Goal: Information Seeking & Learning: Learn about a topic

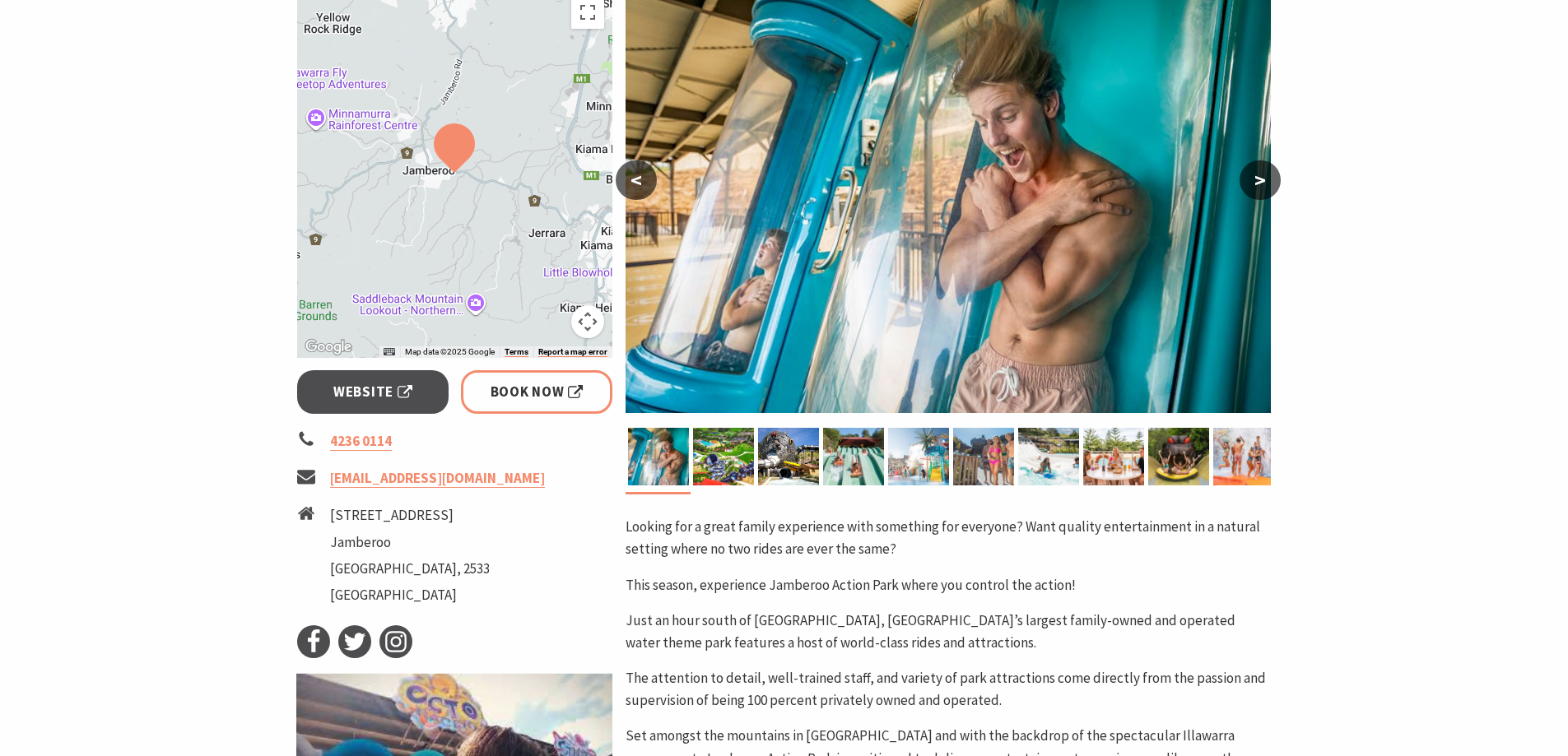
scroll to position [165, 0]
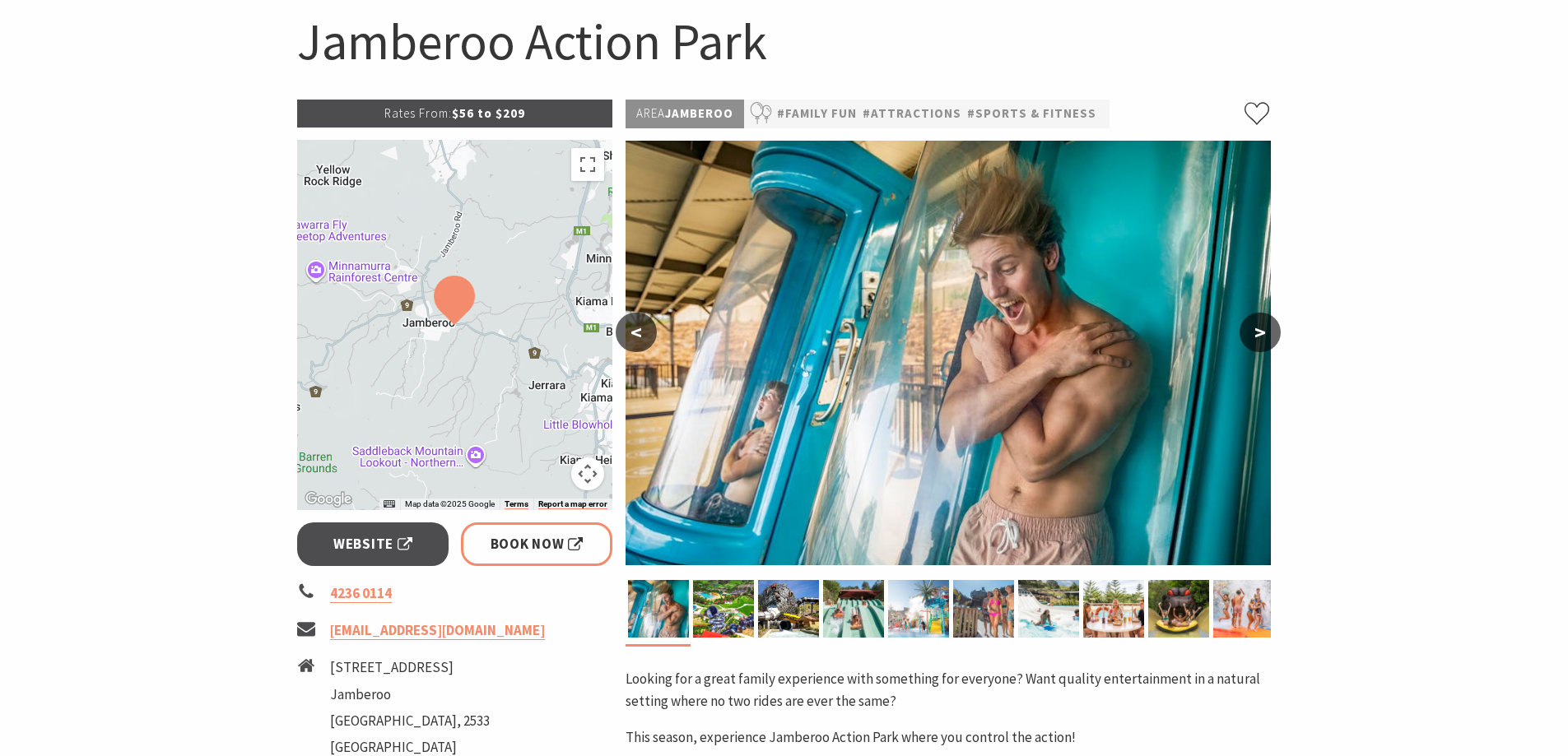
click at [1246, 330] on button ">" at bounding box center [1260, 332] width 41 height 39
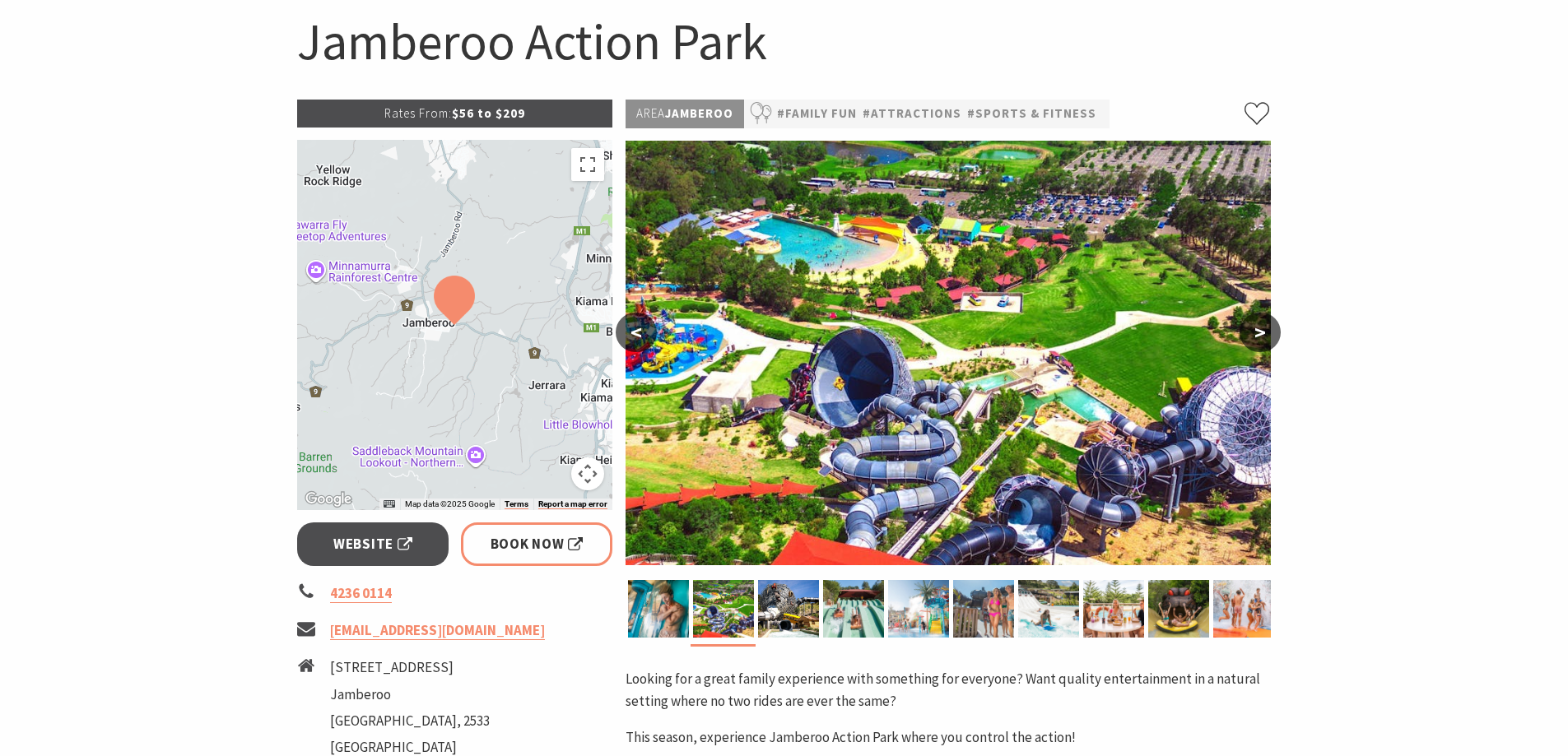
click at [1246, 330] on button ">" at bounding box center [1260, 332] width 41 height 39
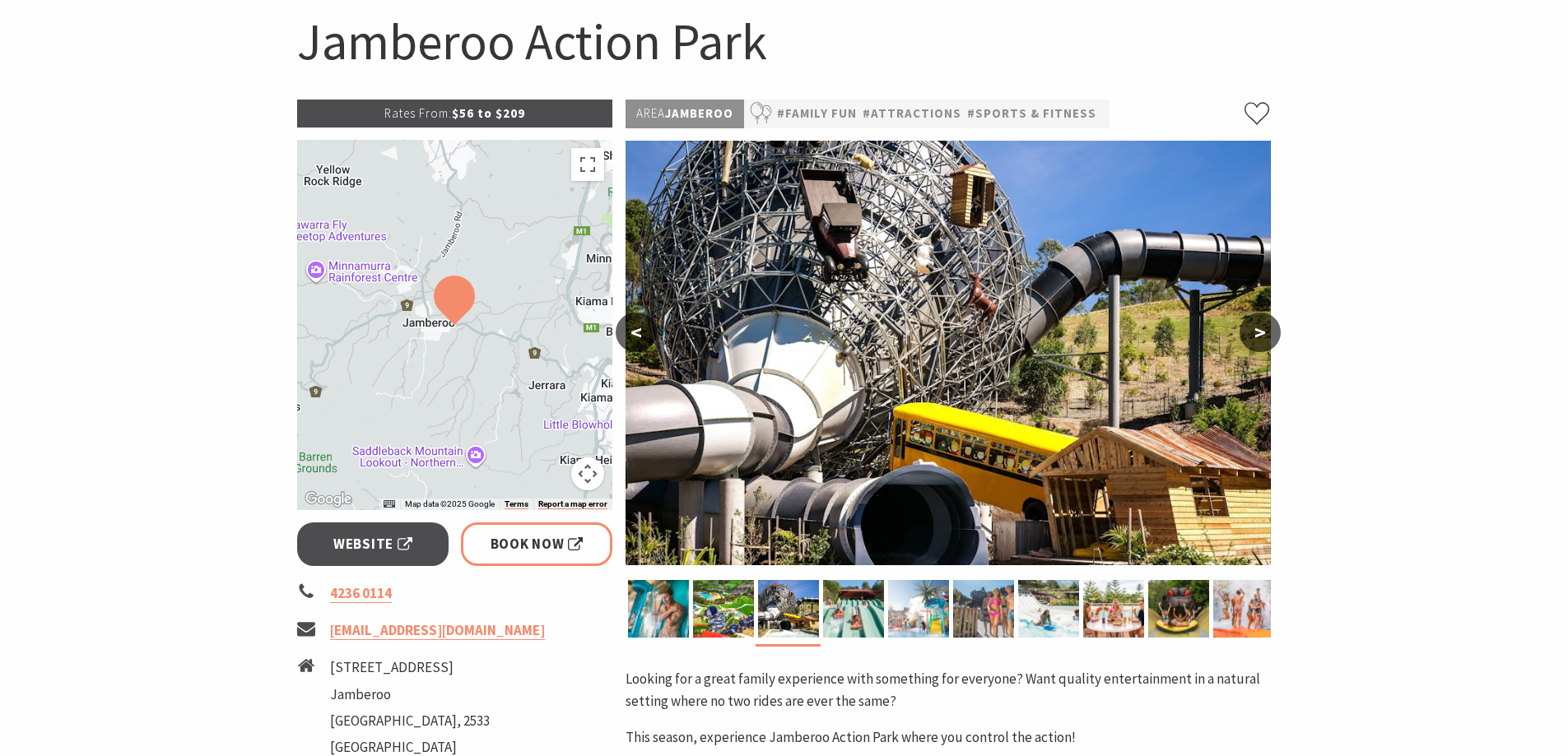
click at [1246, 330] on button ">" at bounding box center [1260, 332] width 41 height 39
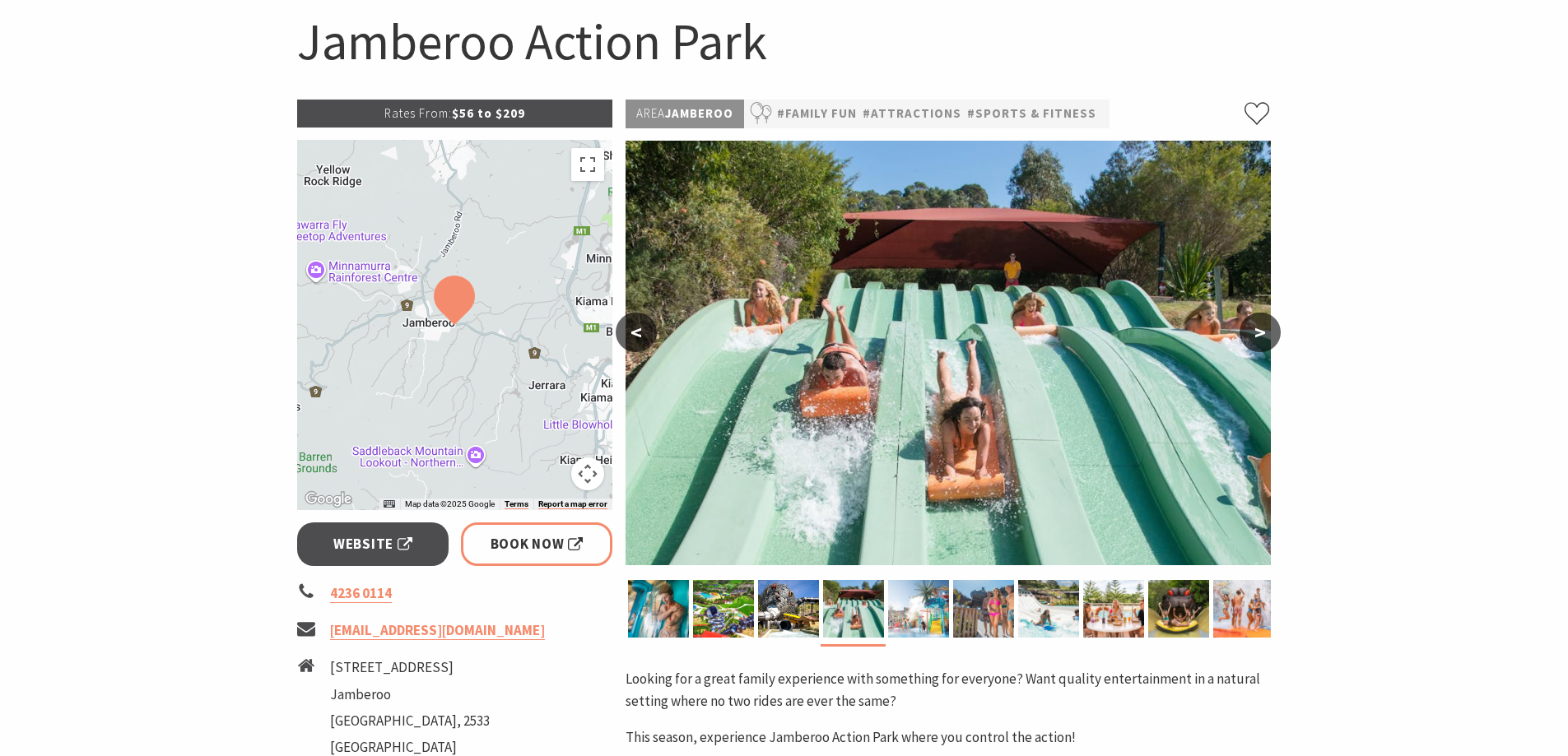
click at [1246, 330] on button ">" at bounding box center [1260, 332] width 41 height 39
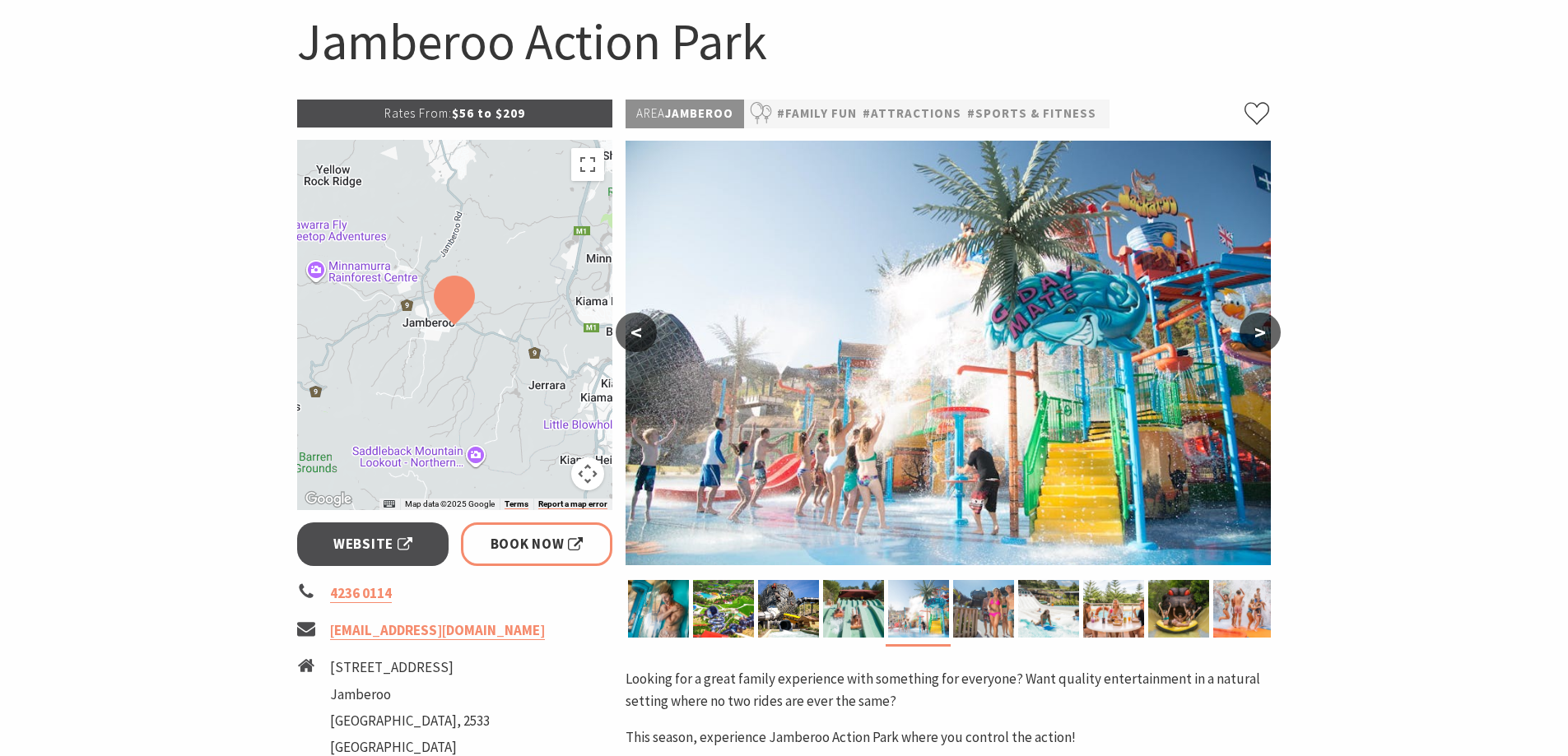
click at [864, 346] on img at bounding box center [948, 353] width 645 height 425
click at [1250, 329] on button ">" at bounding box center [1260, 332] width 41 height 39
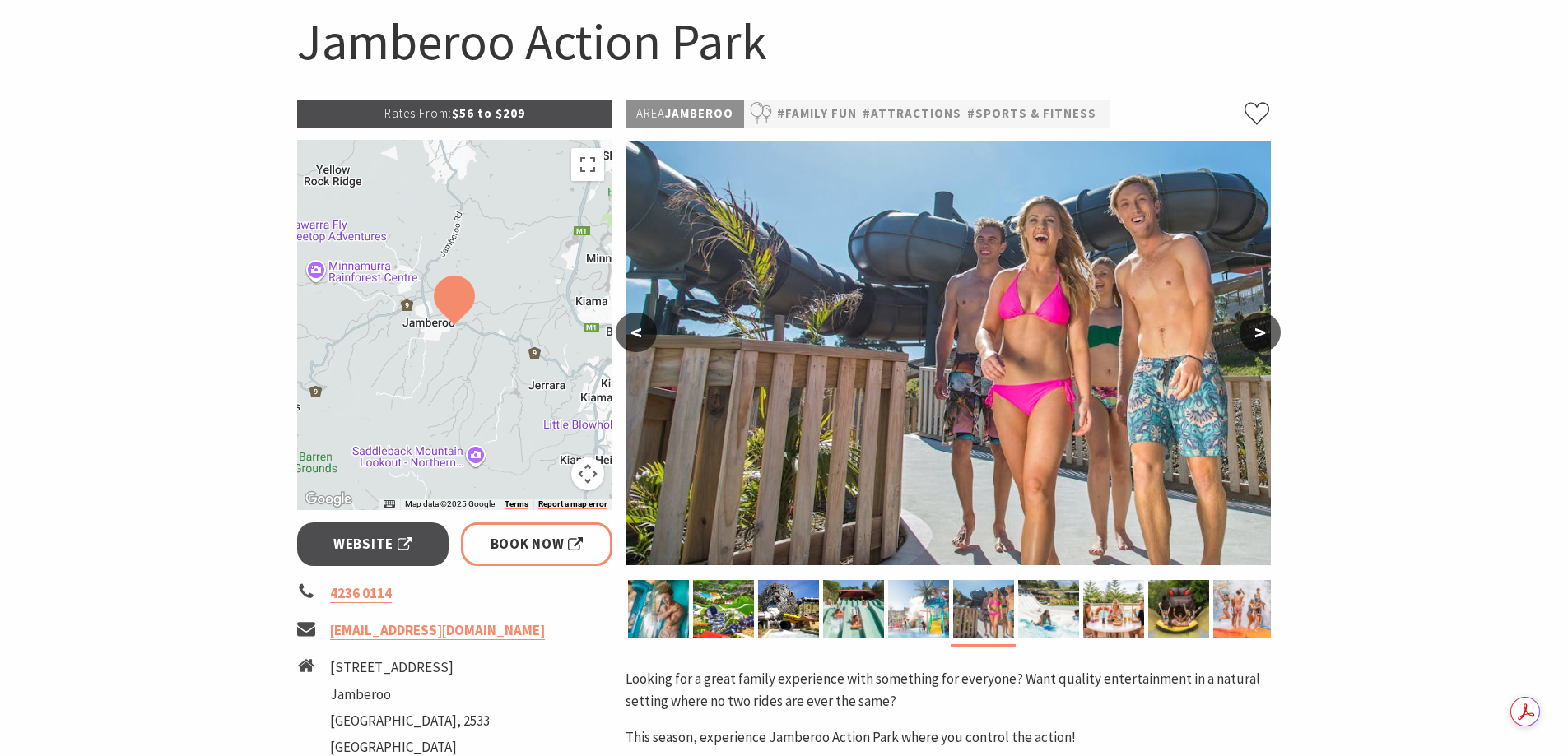
click at [1250, 329] on button ">" at bounding box center [1260, 332] width 41 height 39
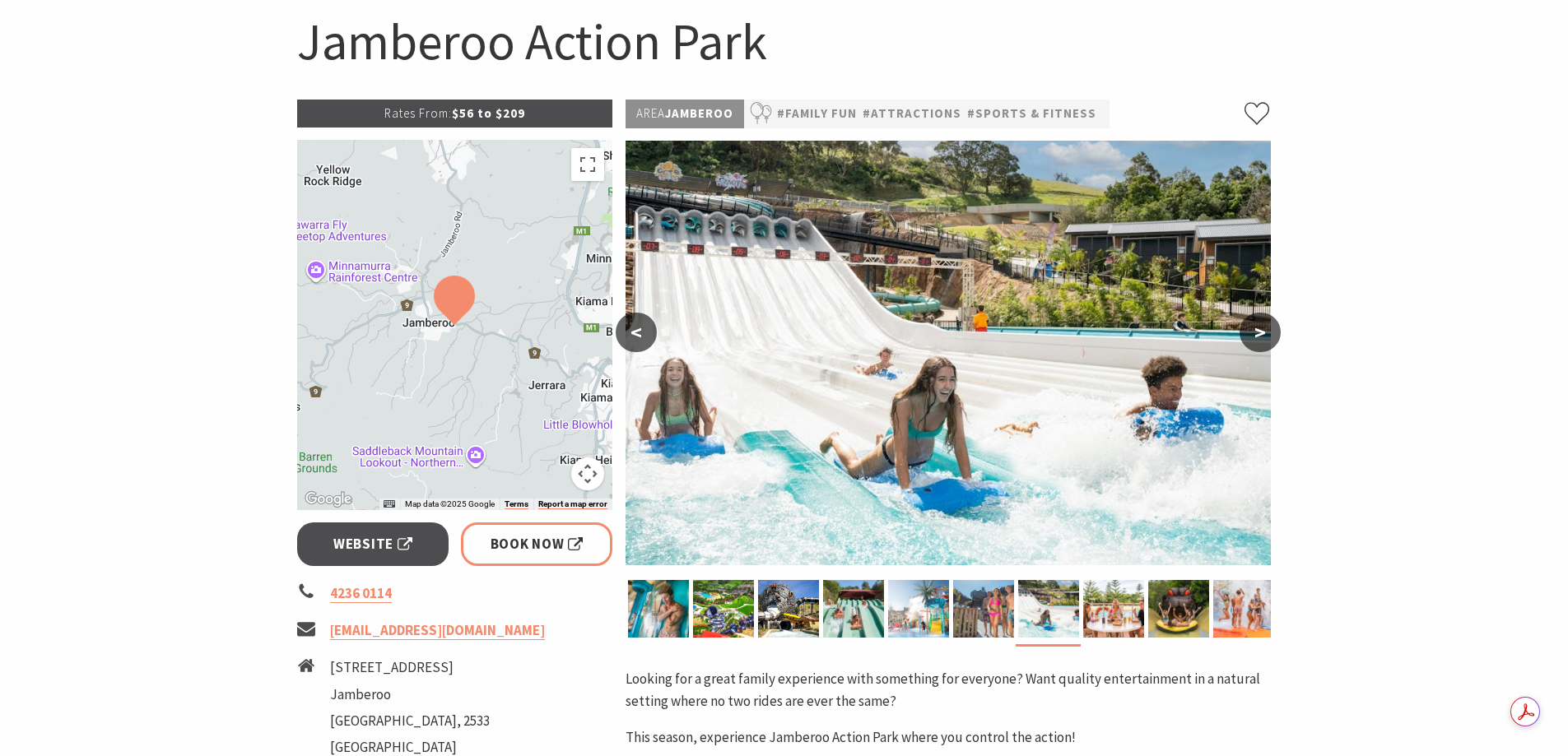
click at [1253, 332] on button ">" at bounding box center [1260, 332] width 41 height 39
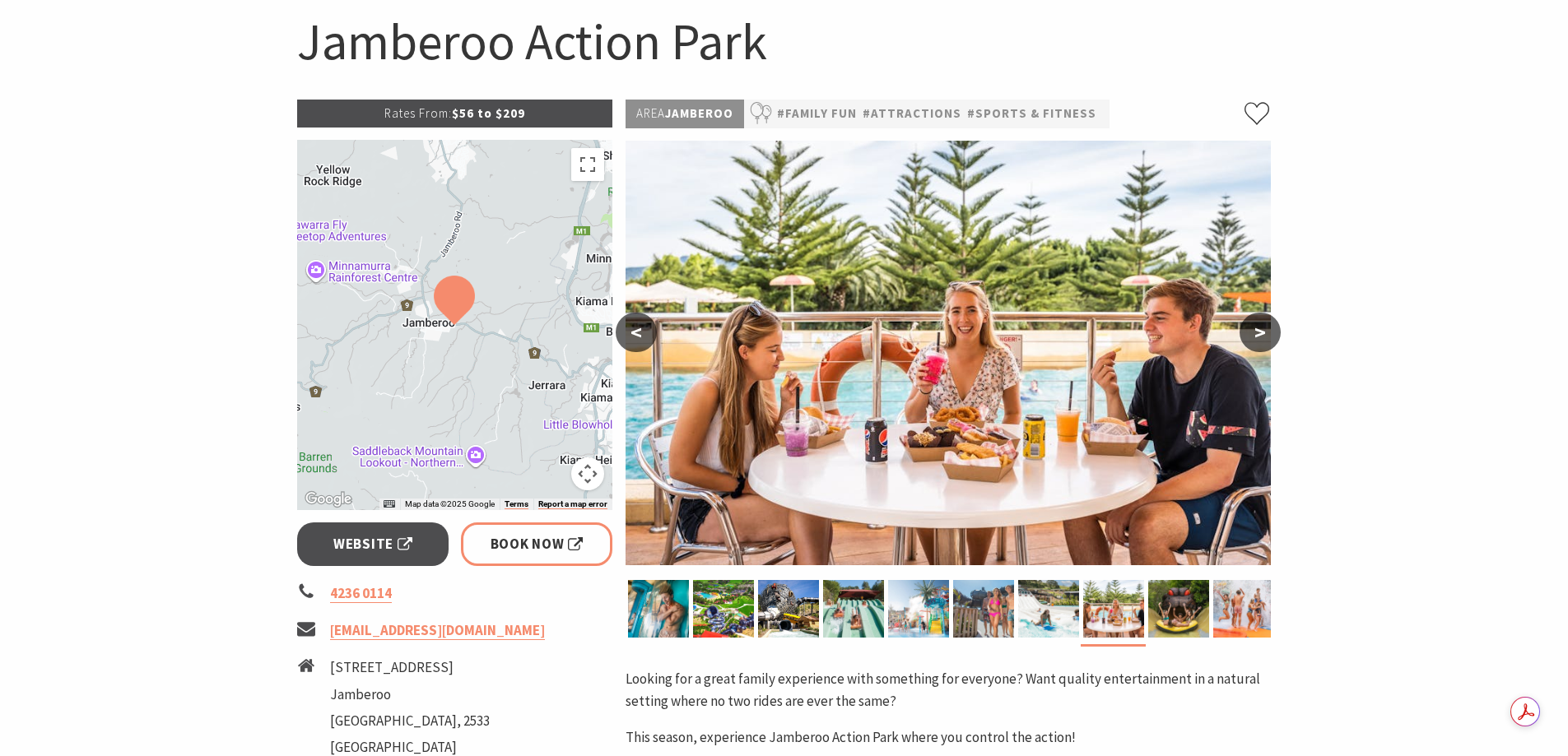
click at [1253, 332] on button ">" at bounding box center [1260, 332] width 41 height 39
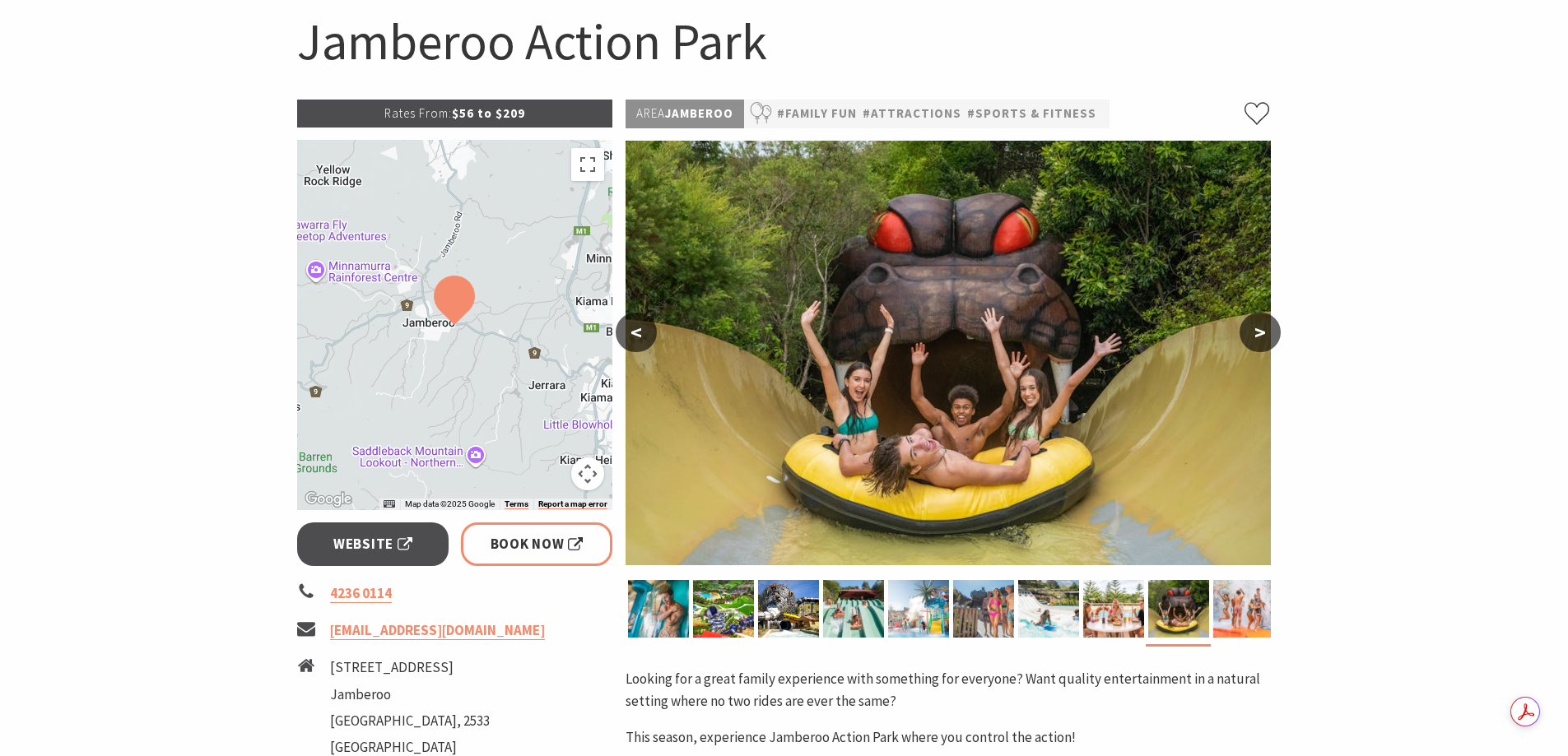
click at [1253, 332] on button ">" at bounding box center [1260, 332] width 41 height 39
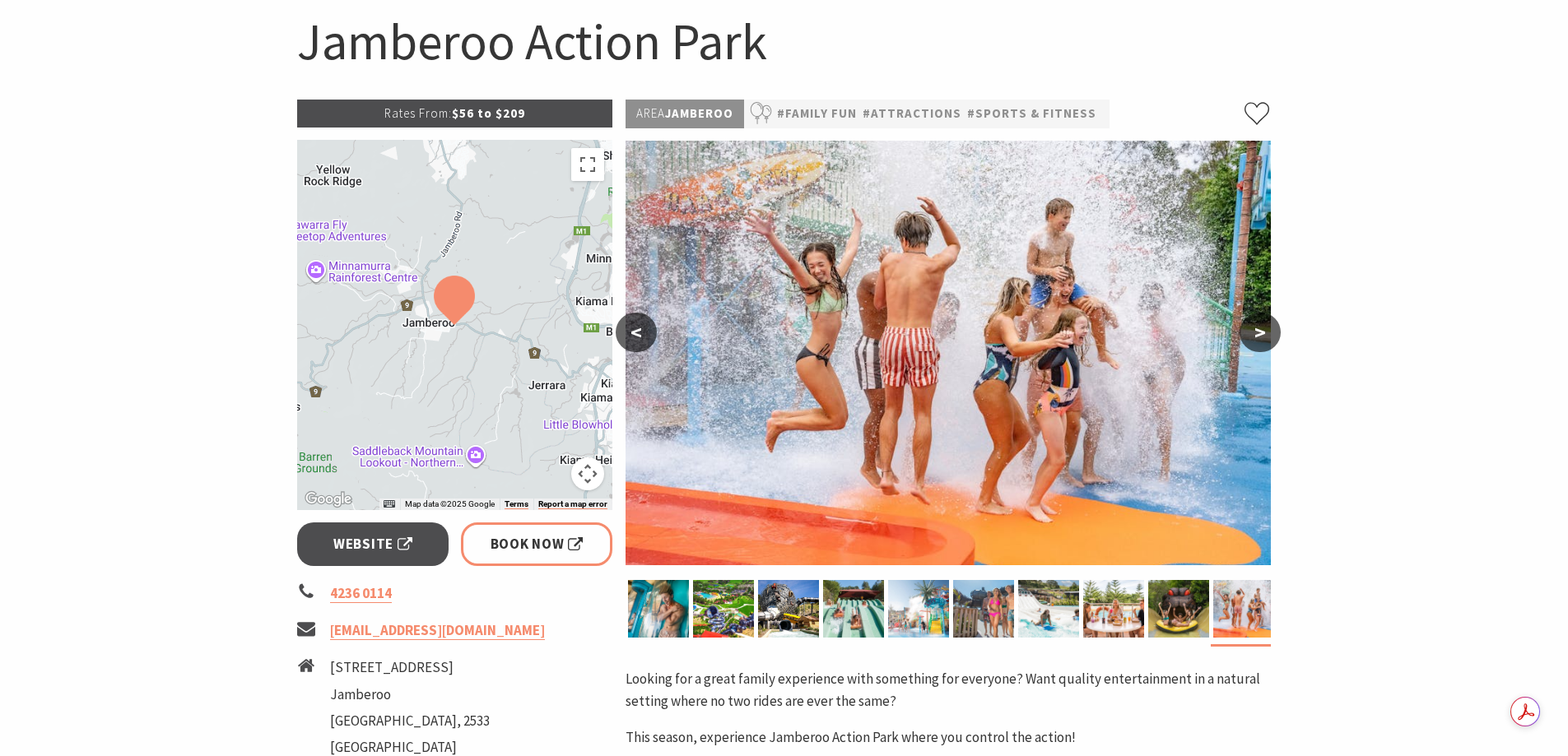
click at [1253, 332] on button ">" at bounding box center [1260, 332] width 41 height 39
click at [1255, 334] on button ">" at bounding box center [1260, 332] width 41 height 39
